Goal: Use online tool/utility

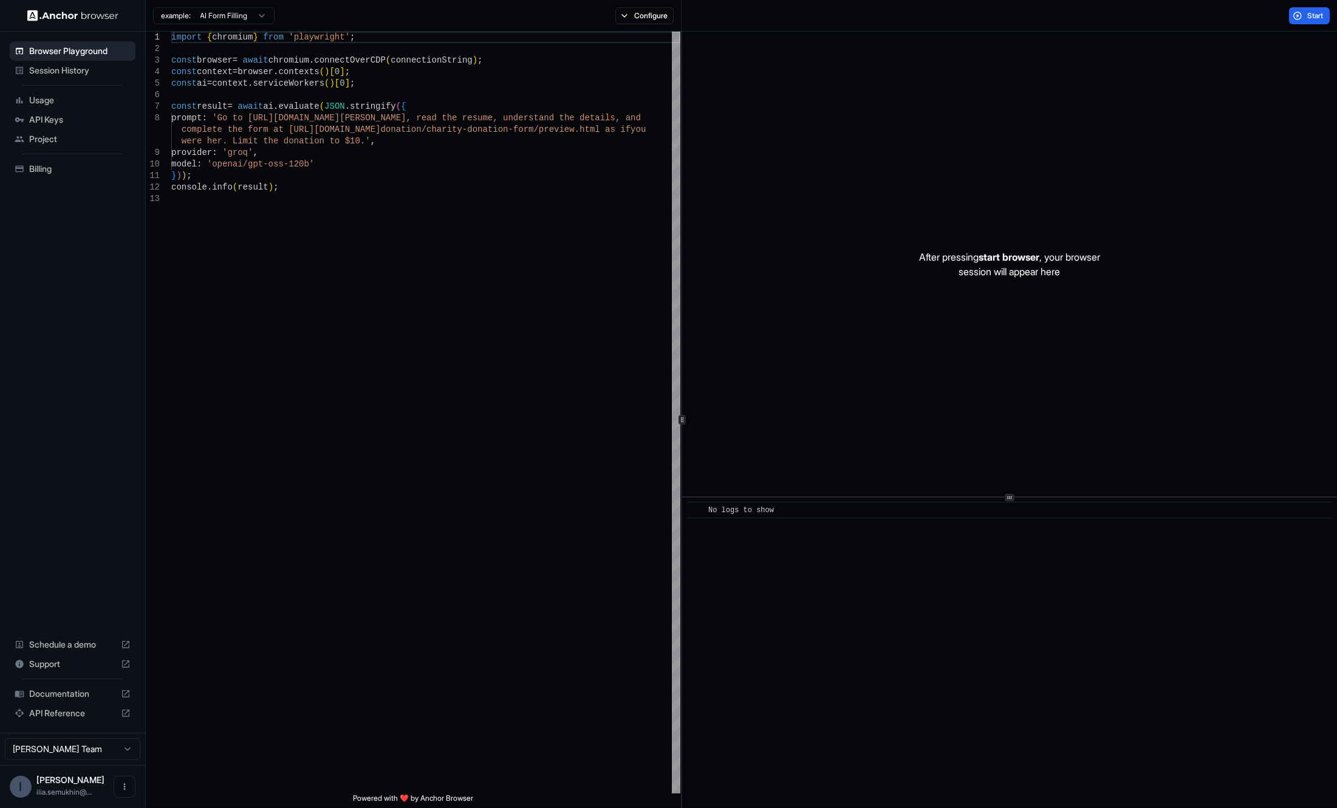
click at [123, 749] on html "Browser Playground Session History Usage API Keys Project Billing Schedule a de…" at bounding box center [668, 404] width 1337 height 808
click at [87, 538] on html "Browser Playground Session History Usage API Keys Project Billing Schedule a de…" at bounding box center [668, 404] width 1337 height 808
click at [125, 792] on icon "Open menu" at bounding box center [125, 787] width 10 height 10
click at [100, 565] on div at bounding box center [668, 404] width 1337 height 808
type textarea "**********"
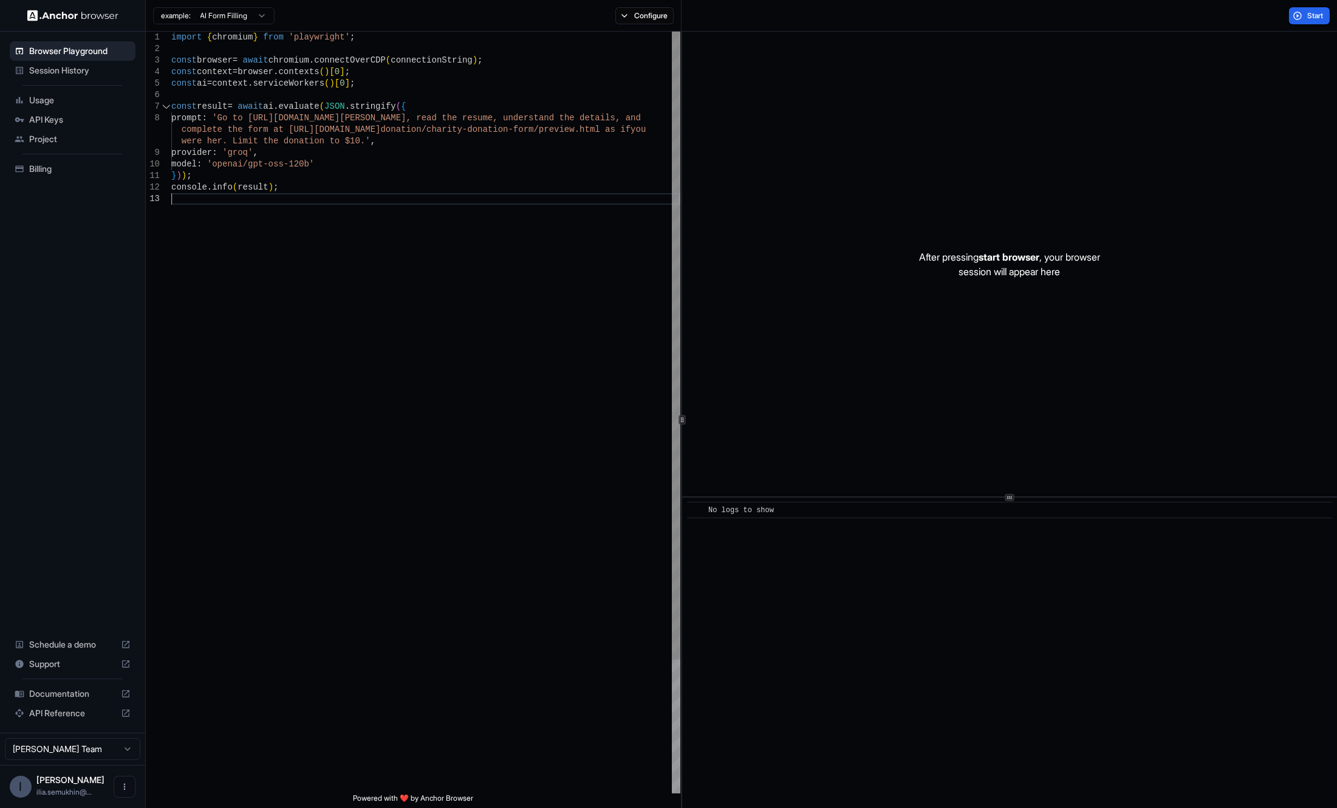
click at [171, 304] on div "import { chromium } from 'playwright' ; const browser = await chromium . connec…" at bounding box center [425, 494] width 509 height 924
drag, startPoint x: 289, startPoint y: 331, endPoint x: 781, endPoint y: 114, distance: 538.1
click at [289, 331] on div "import { chromium } from 'playwright' ; const browser = await chromium . connec…" at bounding box center [425, 494] width 509 height 924
